Goal: Download file/media

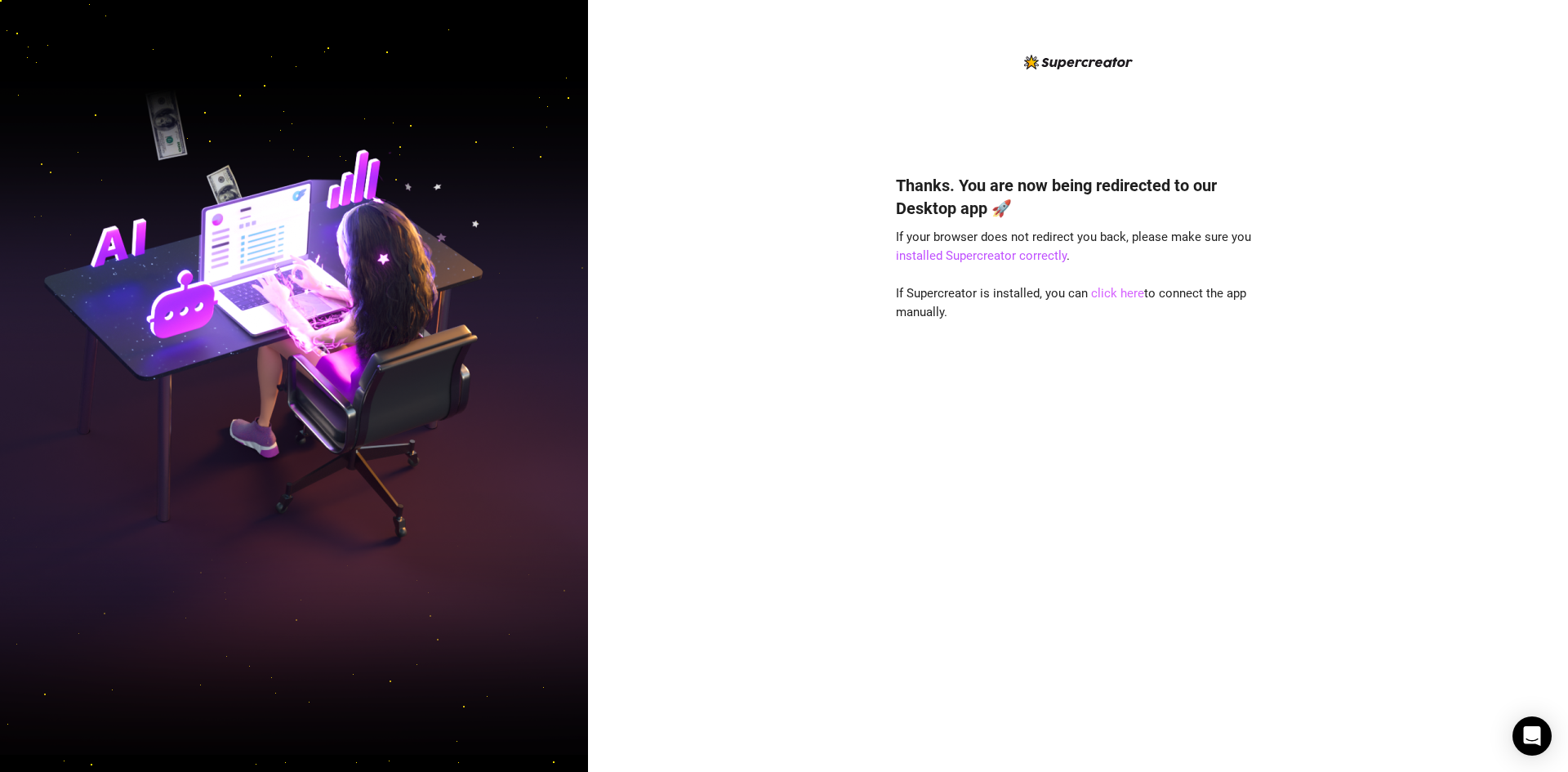
click at [1110, 295] on link "click here" at bounding box center [1117, 293] width 53 height 15
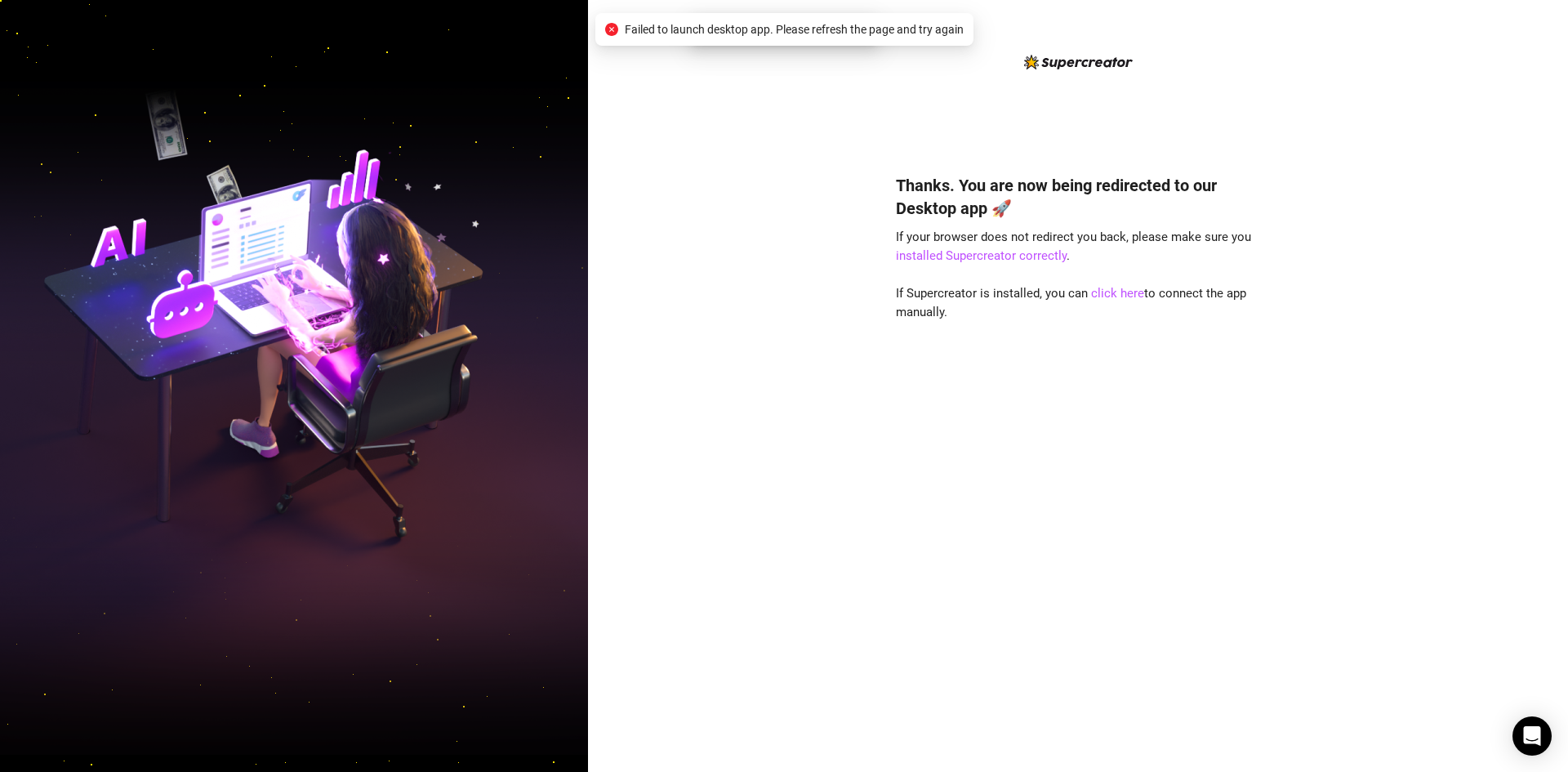
drag, startPoint x: 941, startPoint y: 27, endPoint x: 962, endPoint y: 31, distance: 21.4
click at [953, 30] on span "Failed to launch desktop app. Please refresh the page and try again" at bounding box center [794, 29] width 339 height 18
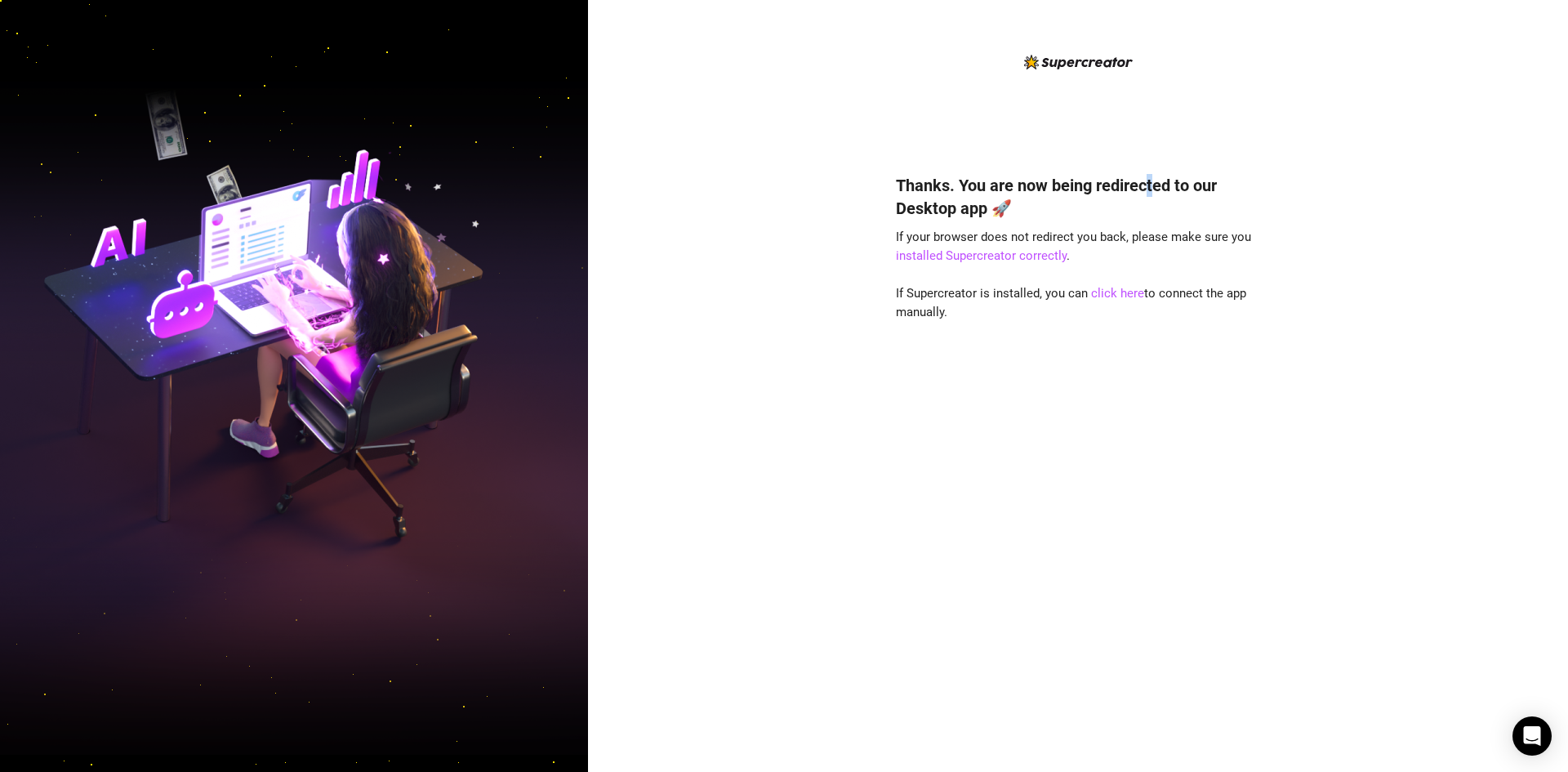
drag, startPoint x: 1341, startPoint y: 5, endPoint x: 1162, endPoint y: 131, distance: 218.9
click at [1161, 133] on div "Thanks. You are now being redirected to our Desktop app 🚀 If your browser does …" at bounding box center [1078, 399] width 364 height 693
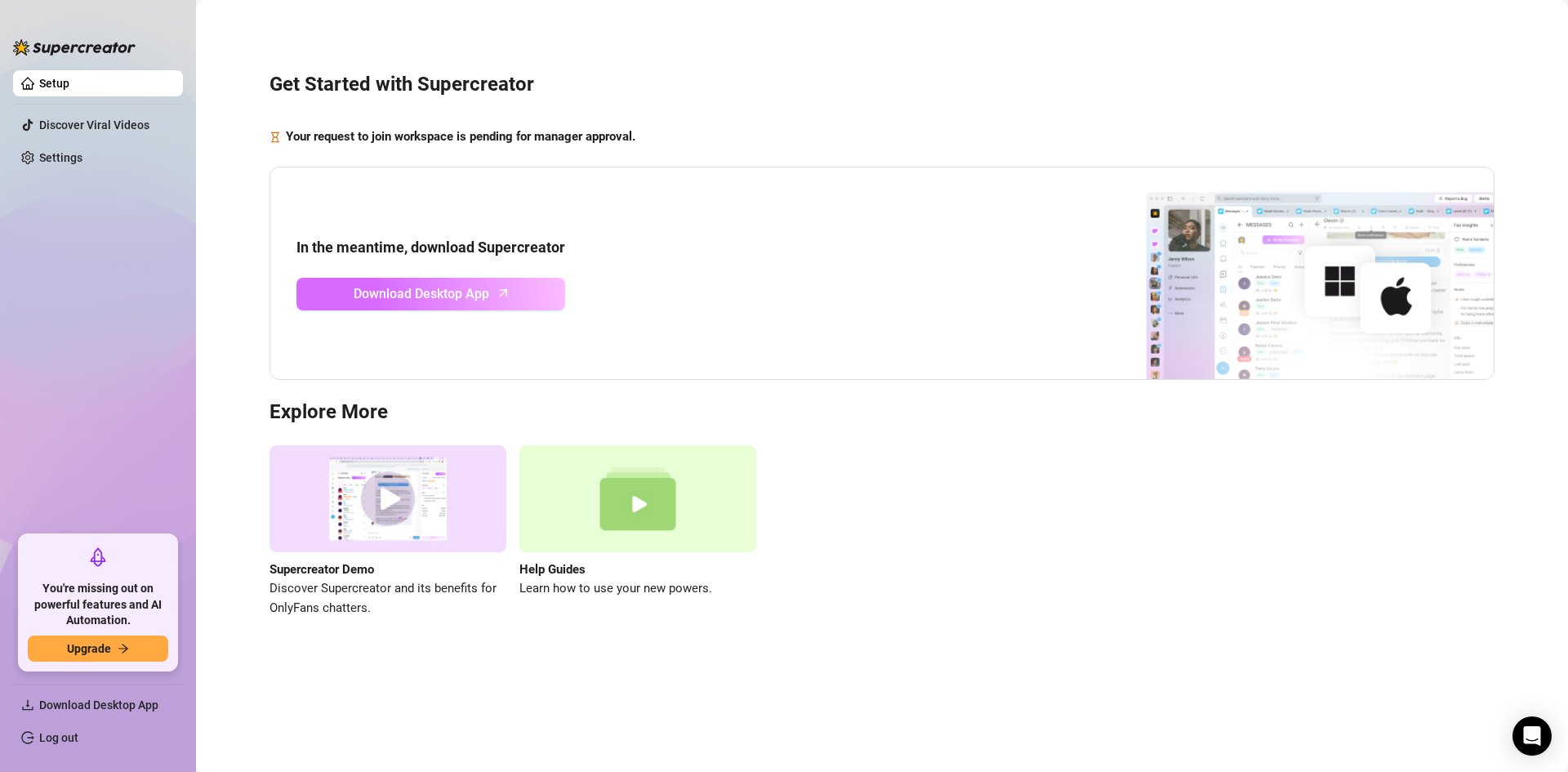
click at [508, 293] on icon "arrow-up" at bounding box center [503, 292] width 18 height 18
click at [470, 289] on span "Download Desktop App" at bounding box center [421, 293] width 135 height 20
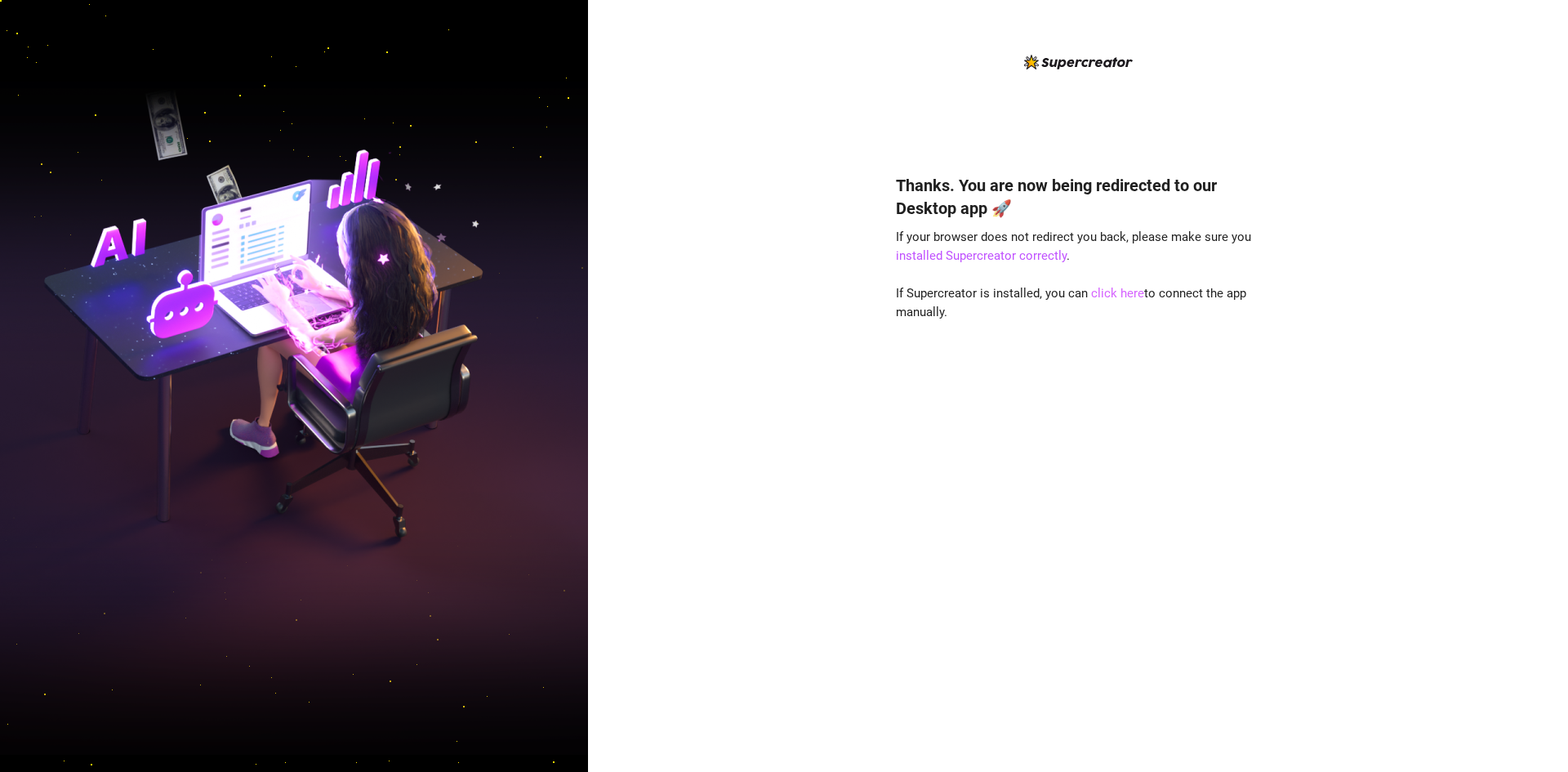
click at [1120, 296] on link "click here" at bounding box center [1117, 293] width 53 height 15
